Goal: Navigation & Orientation: Find specific page/section

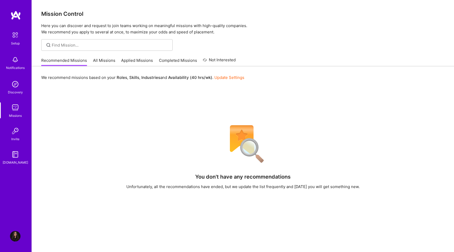
click at [19, 13] on img at bounding box center [16, 15] width 11 height 9
click at [98, 60] on link "All Missions" at bounding box center [104, 62] width 22 height 9
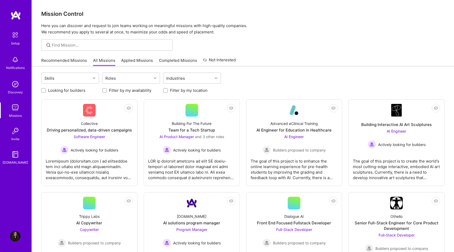
click at [63, 59] on link "Recommended Missions" at bounding box center [64, 62] width 46 height 9
